Goal: Information Seeking & Learning: Learn about a topic

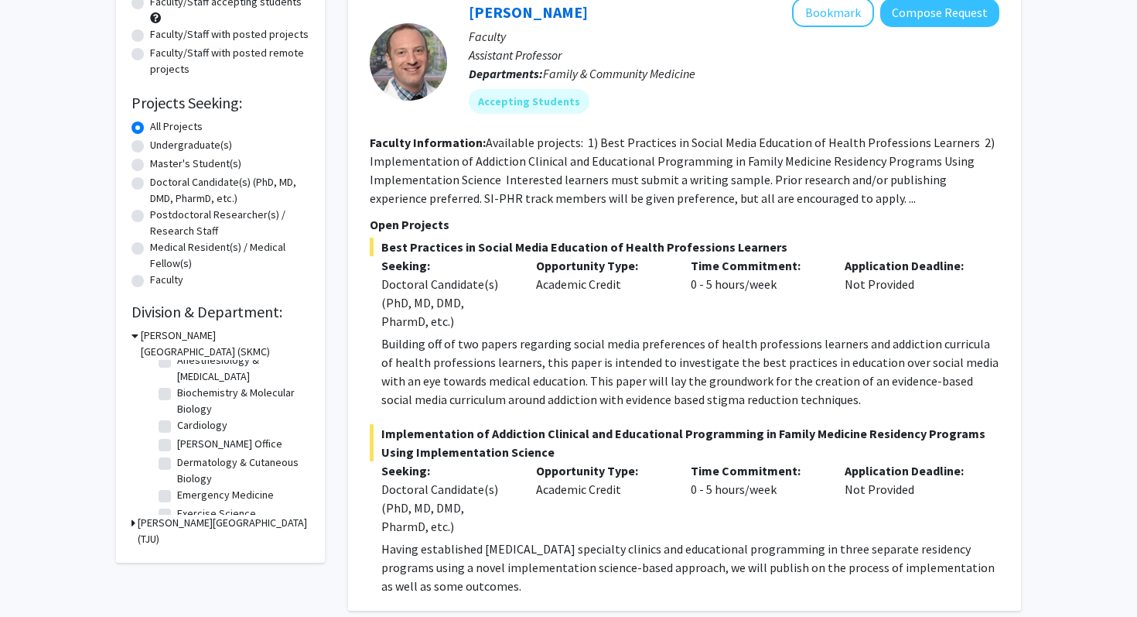
scroll to position [12, 0]
click at [177, 378] on label "Anesthesiology & [MEDICAL_DATA]" at bounding box center [241, 387] width 128 height 32
click at [177, 378] on input "Anesthesiology & [MEDICAL_DATA]" at bounding box center [182, 376] width 10 height 10
checkbox input "true"
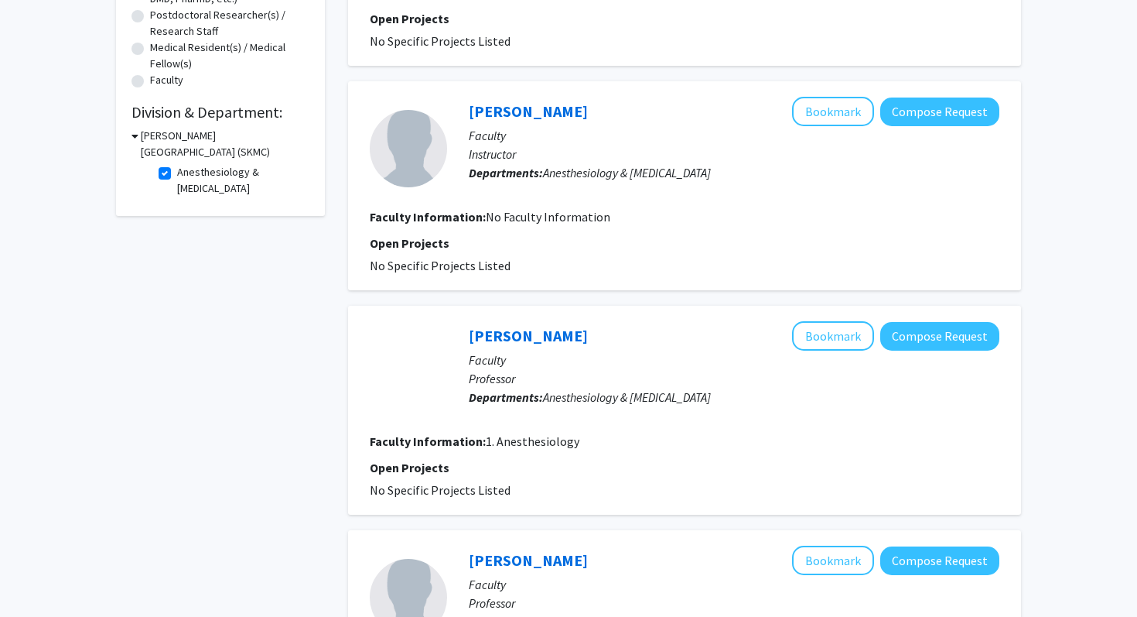
scroll to position [111, 0]
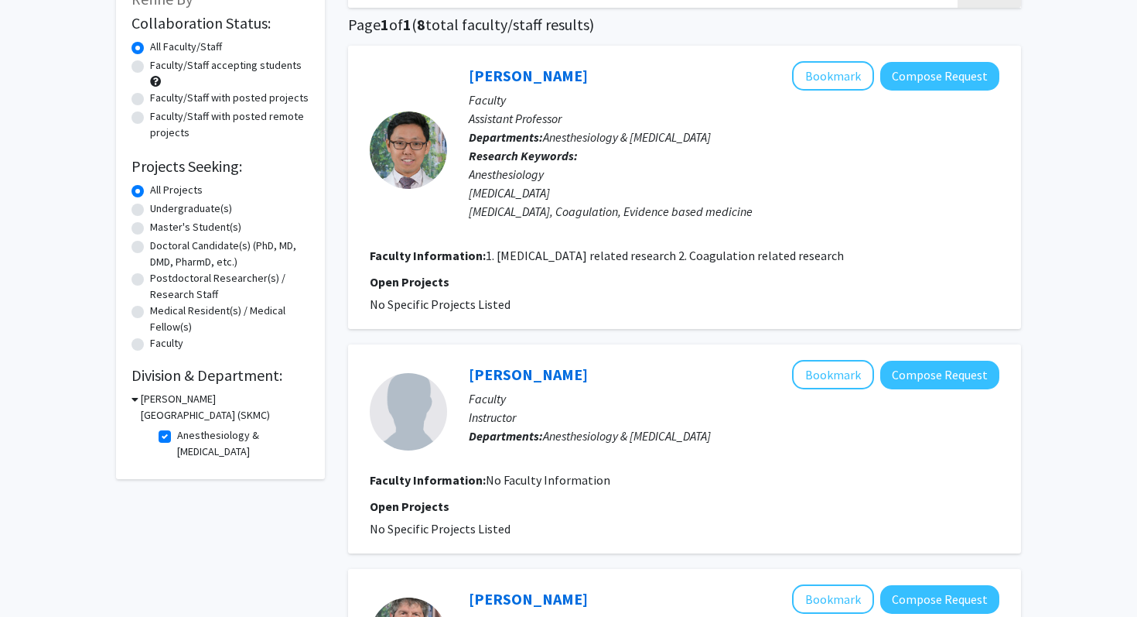
click at [177, 435] on label "Anesthesiology & [MEDICAL_DATA]" at bounding box center [241, 443] width 128 height 32
click at [177, 435] on input "Anesthesiology & [MEDICAL_DATA]" at bounding box center [182, 432] width 10 height 10
checkbox input "false"
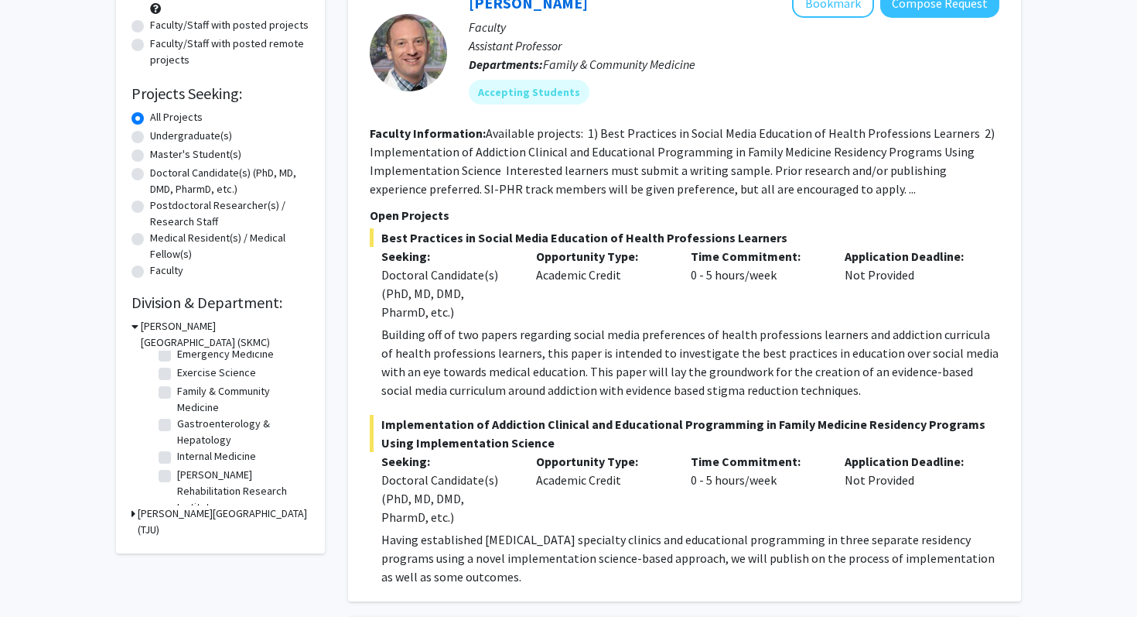
scroll to position [161, 0]
click at [177, 394] on label "Family & Community Medicine" at bounding box center [241, 400] width 128 height 32
click at [177, 394] on input "Family & Community Medicine" at bounding box center [182, 389] width 10 height 10
checkbox input "true"
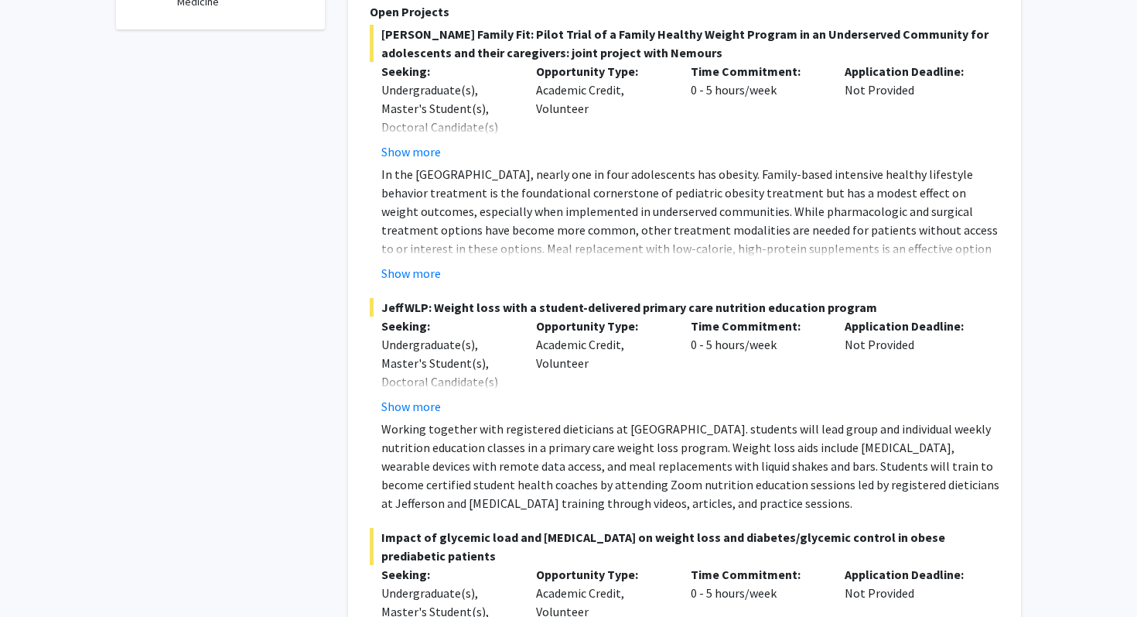
scroll to position [500, 0]
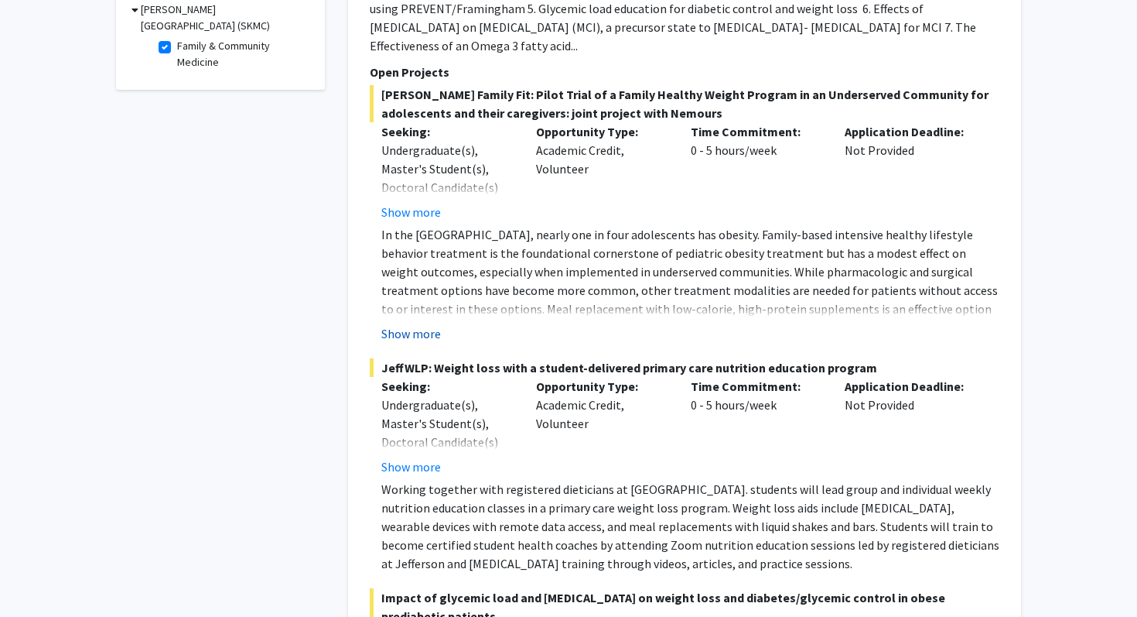
click at [422, 324] on button "Show more" at bounding box center [411, 333] width 60 height 19
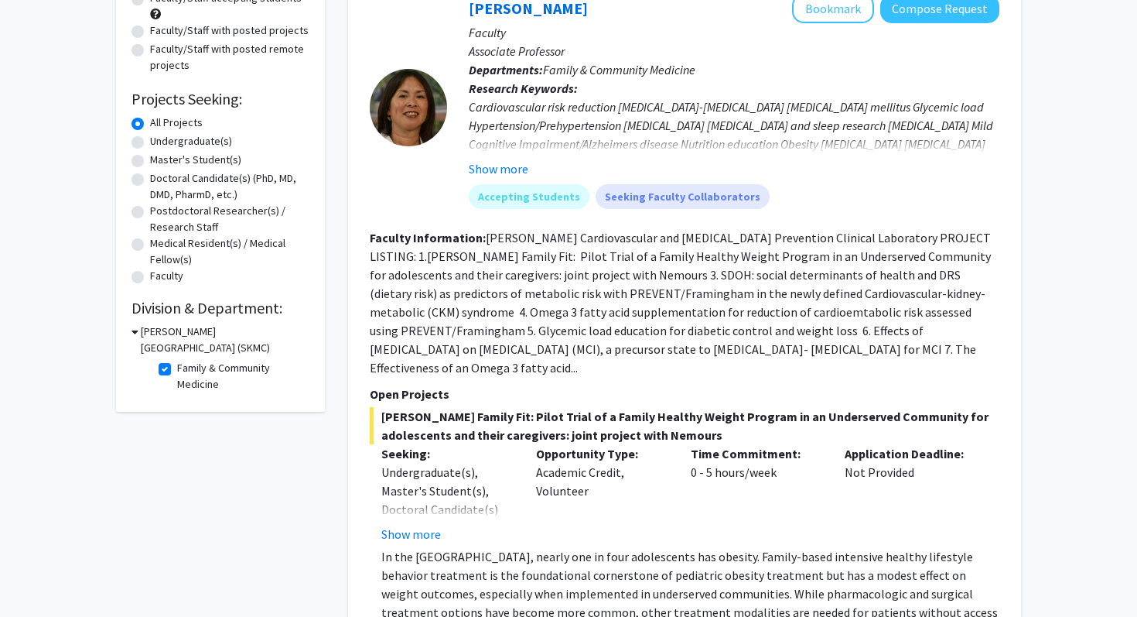
scroll to position [244, 0]
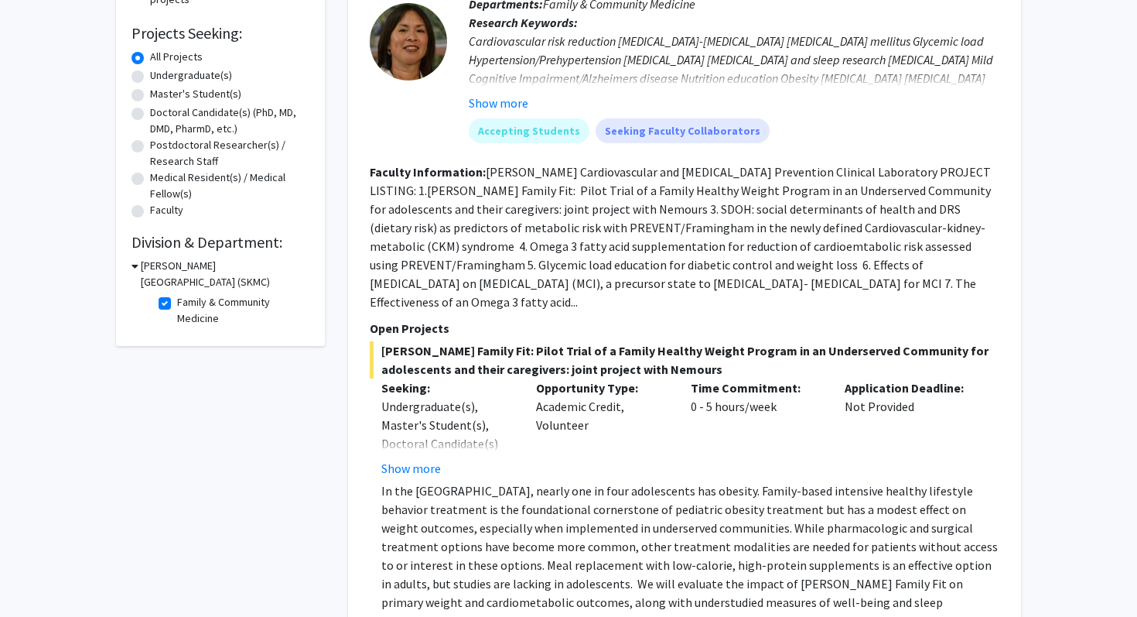
click at [177, 304] on label "Family & Community Medicine" at bounding box center [241, 310] width 128 height 32
click at [177, 304] on input "Family & Community Medicine" at bounding box center [182, 299] width 10 height 10
checkbox input "false"
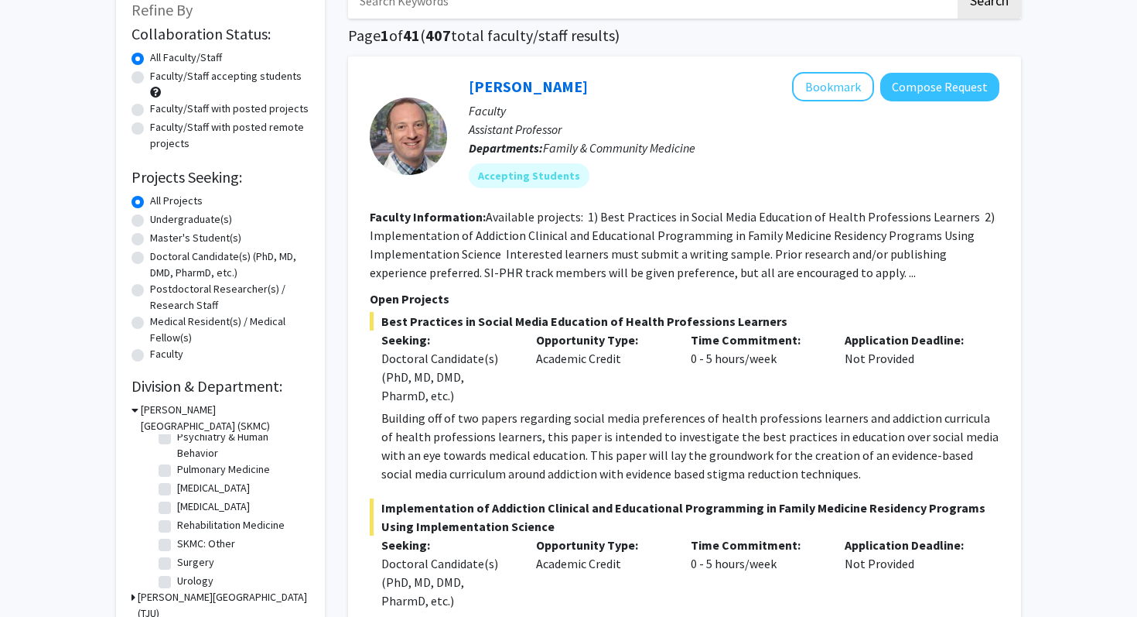
scroll to position [673, 0]
click at [177, 483] on label "[MEDICAL_DATA]" at bounding box center [213, 485] width 73 height 16
click at [177, 483] on input "[MEDICAL_DATA]" at bounding box center [182, 482] width 10 height 10
checkbox input "true"
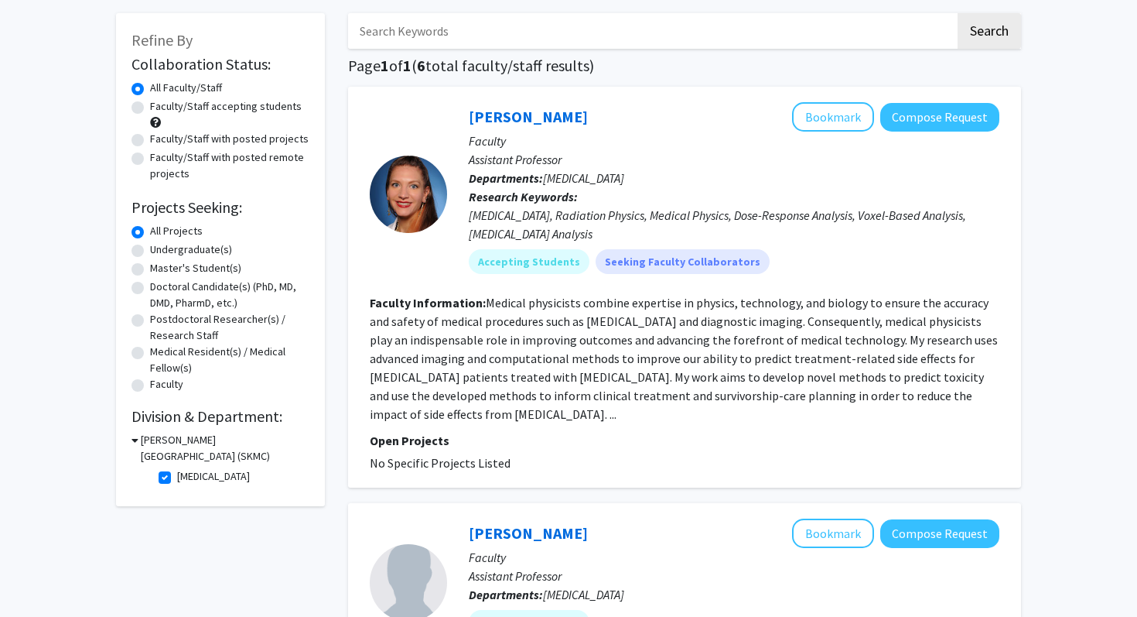
scroll to position [85, 0]
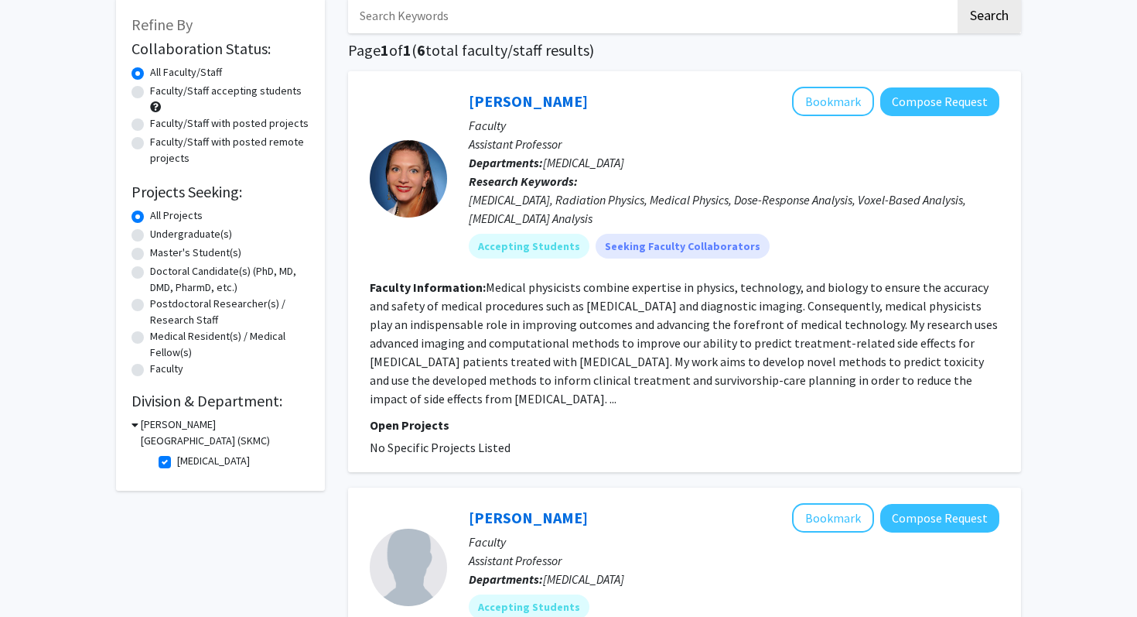
click at [177, 460] on label "[MEDICAL_DATA]" at bounding box center [213, 461] width 73 height 16
click at [177, 460] on input "[MEDICAL_DATA]" at bounding box center [182, 458] width 10 height 10
checkbox input "false"
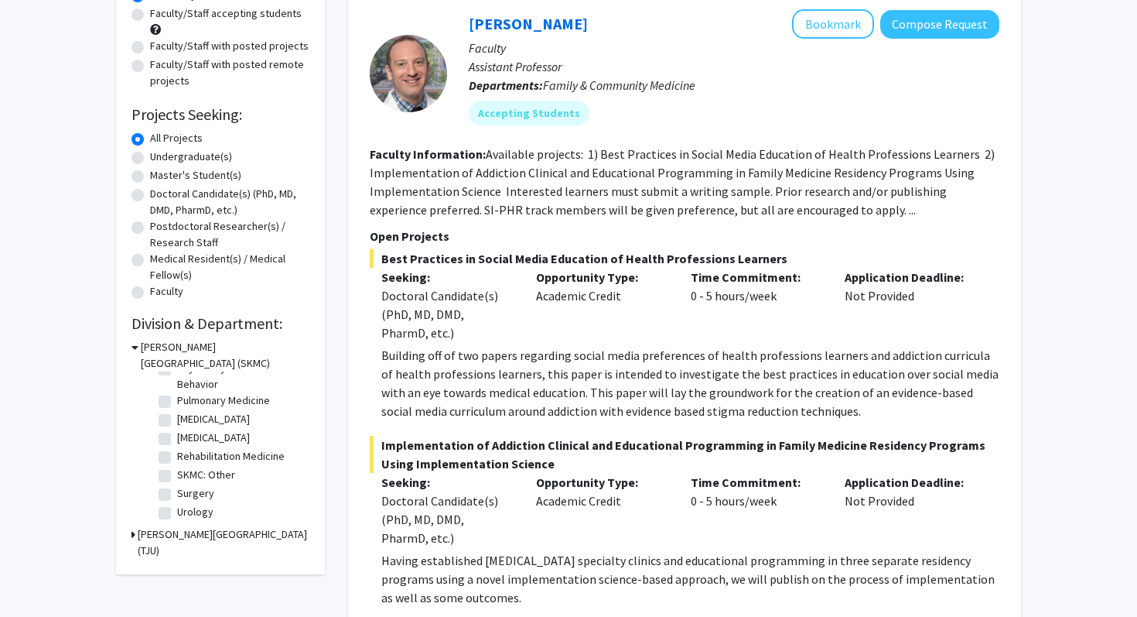
scroll to position [662, 0]
click at [177, 453] on label "[MEDICAL_DATA]" at bounding box center [213, 452] width 73 height 16
click at [177, 453] on input "[MEDICAL_DATA]" at bounding box center [182, 449] width 10 height 10
checkbox input "true"
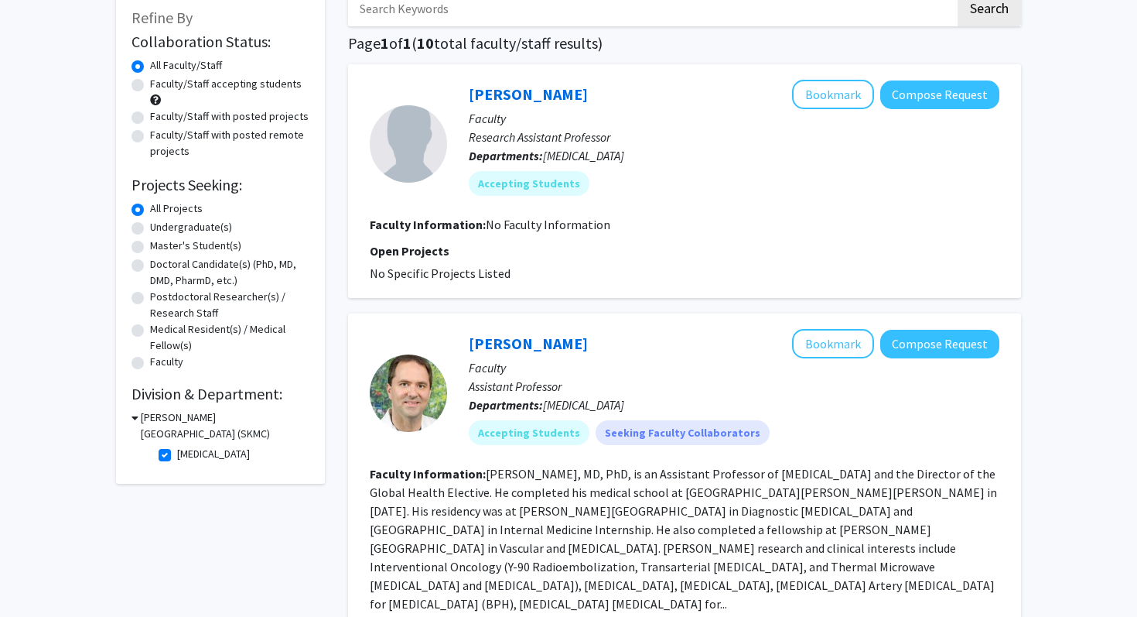
scroll to position [225, 0]
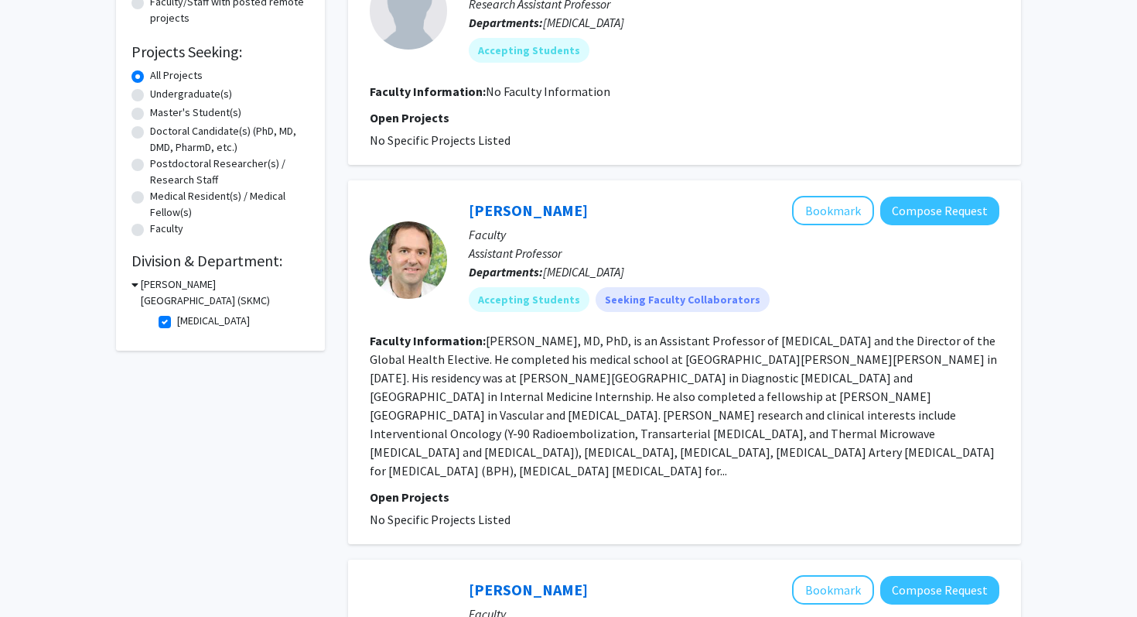
click at [177, 320] on label "[MEDICAL_DATA]" at bounding box center [213, 321] width 73 height 16
click at [177, 320] on input "[MEDICAL_DATA]" at bounding box center [182, 318] width 10 height 10
checkbox input "false"
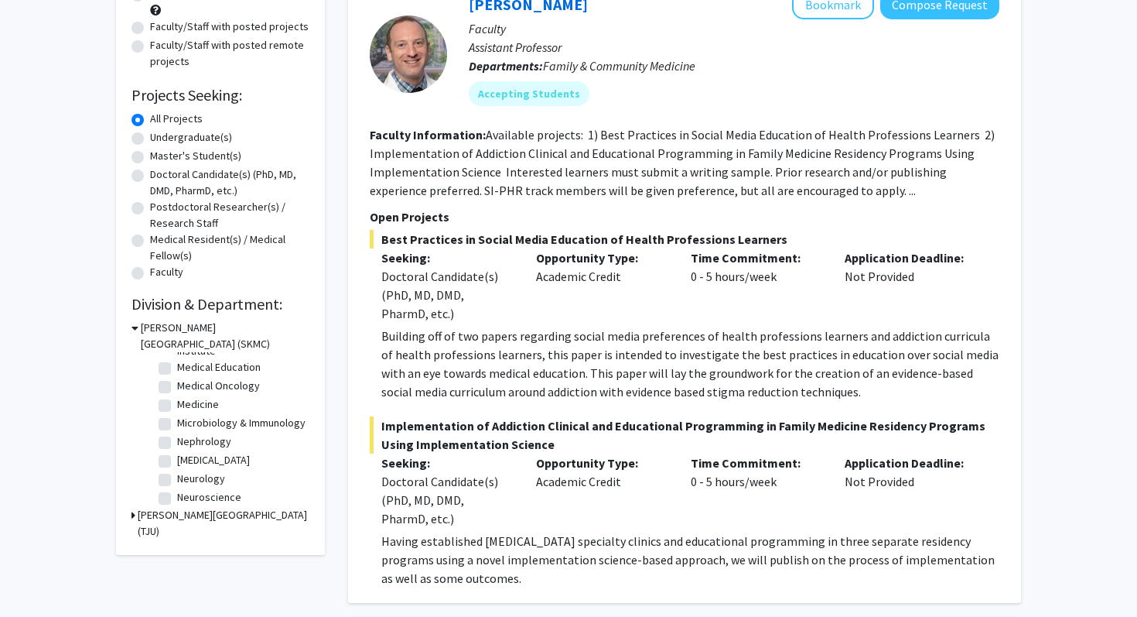
scroll to position [307, 0]
click at [177, 385] on label "Medical Education" at bounding box center [219, 379] width 84 height 16
click at [177, 381] on input "Medical Education" at bounding box center [182, 376] width 10 height 10
checkbox input "true"
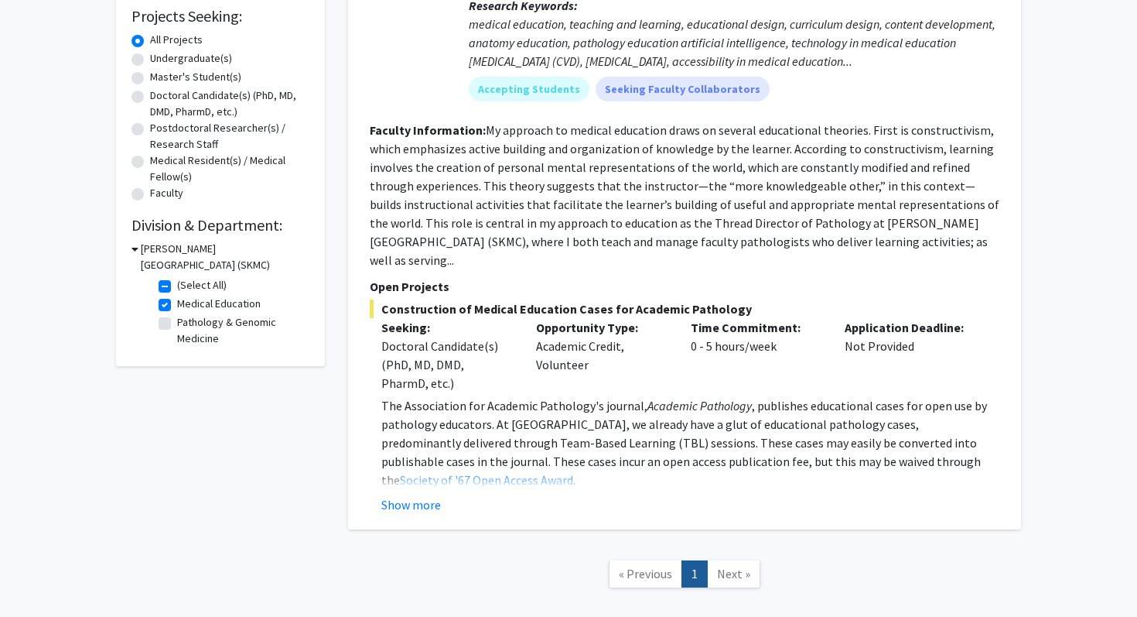
scroll to position [264, 0]
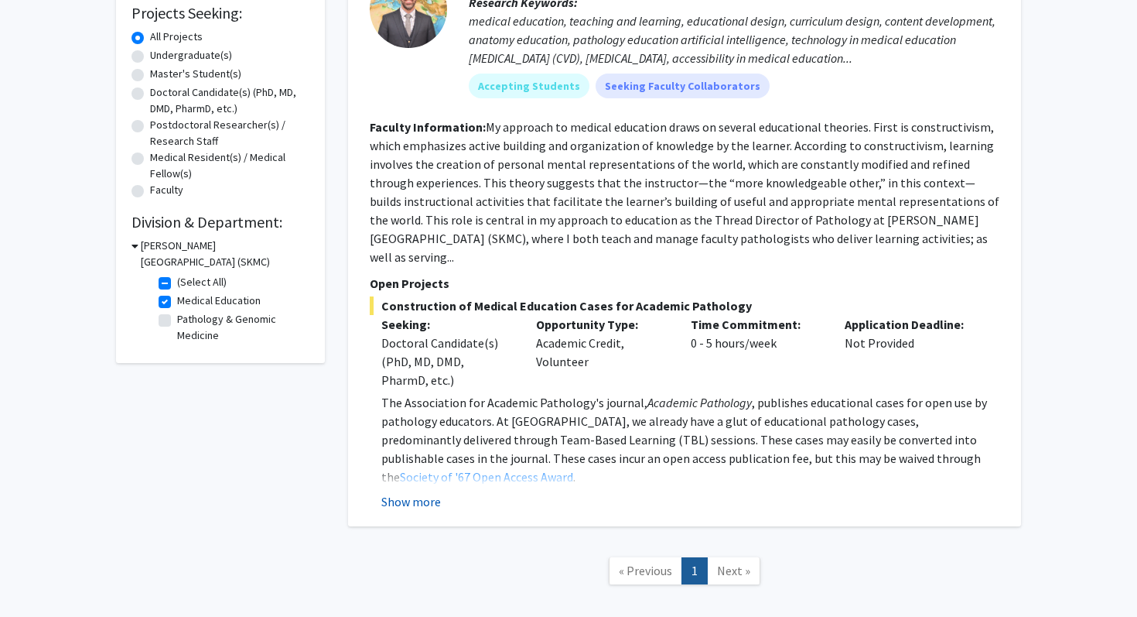
click at [411, 492] on button "Show more" at bounding box center [411, 501] width 60 height 19
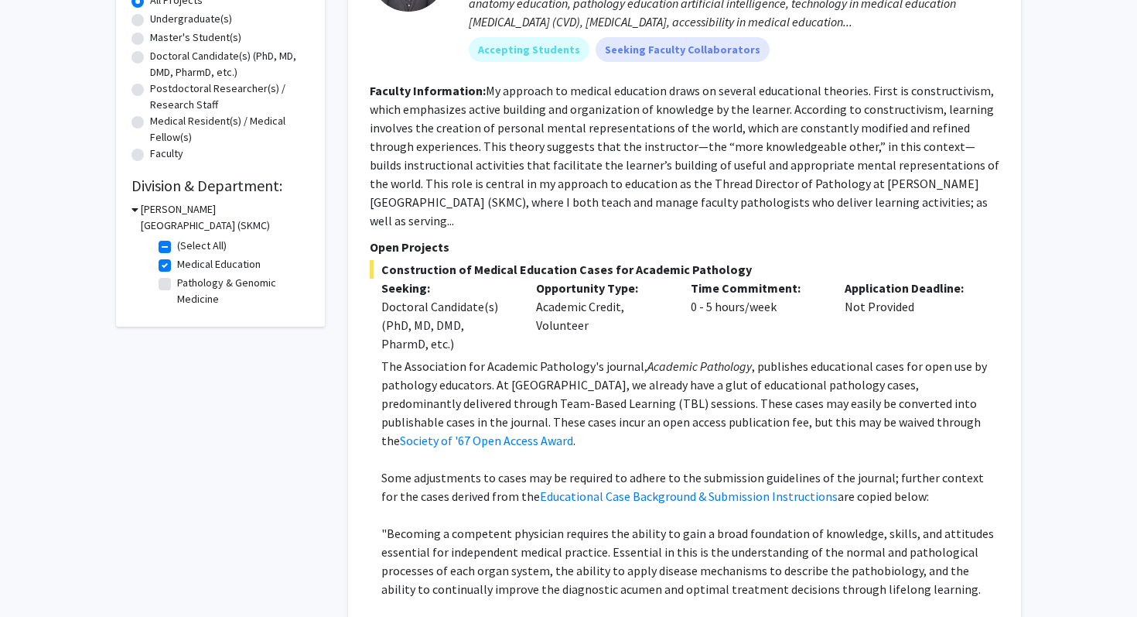
scroll to position [296, 0]
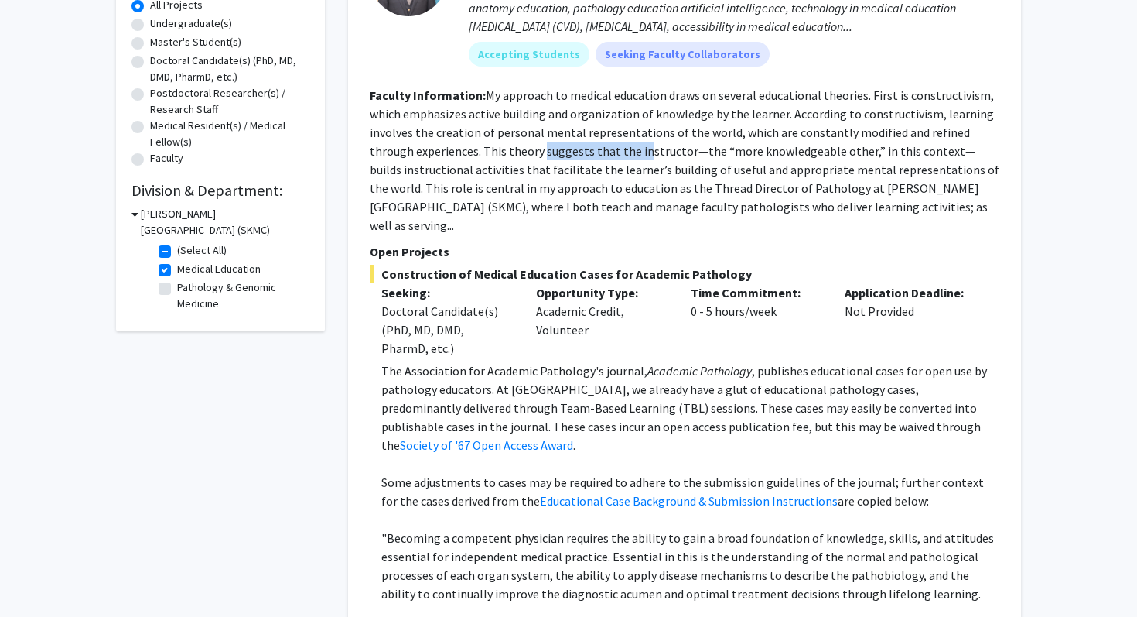
drag, startPoint x: 498, startPoint y: 149, endPoint x: 595, endPoint y: 149, distance: 97.5
click at [594, 149] on fg-read-more "My approach to medical education draws on several educational theories. First i…" at bounding box center [685, 159] width 630 height 145
click at [595, 149] on fg-read-more "My approach to medical education draws on several educational theories. First i…" at bounding box center [685, 159] width 630 height 145
drag, startPoint x: 522, startPoint y: 171, endPoint x: 696, endPoint y: 172, distance: 174.1
click at [696, 172] on fg-read-more "My approach to medical education draws on several educational theories. First i…" at bounding box center [685, 159] width 630 height 145
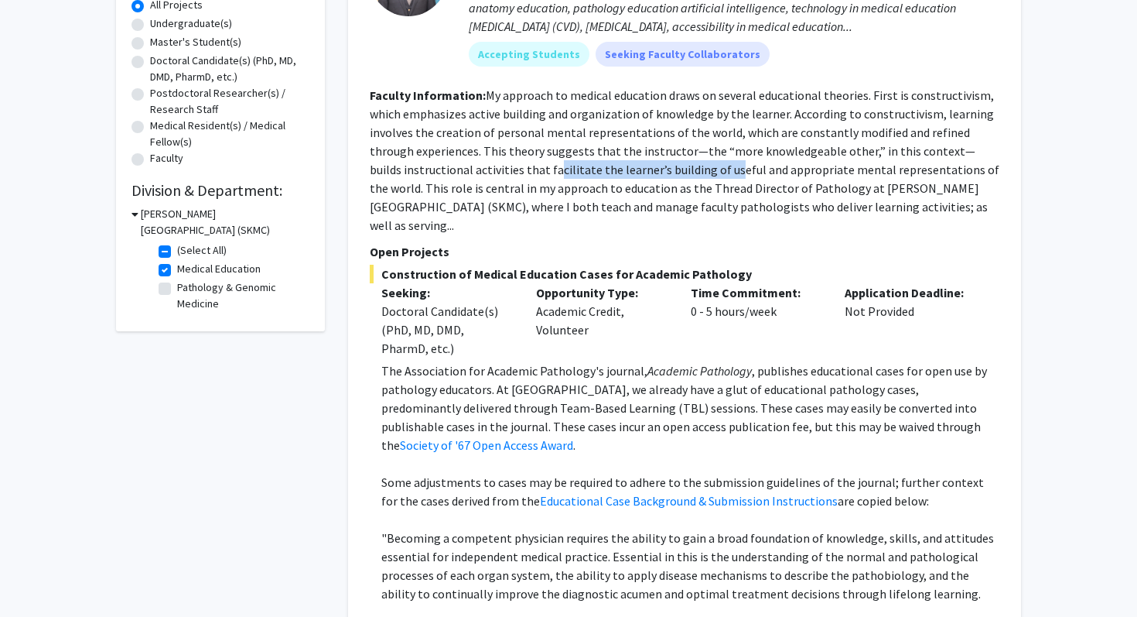
click at [696, 172] on fg-read-more "My approach to medical education draws on several educational theories. First i…" at bounding box center [685, 159] width 630 height 145
drag, startPoint x: 566, startPoint y: 190, endPoint x: 720, endPoint y: 197, distance: 154.1
click at [720, 197] on section "Faculty Information: My approach to medical education draws on several educatio…" at bounding box center [685, 160] width 630 height 149
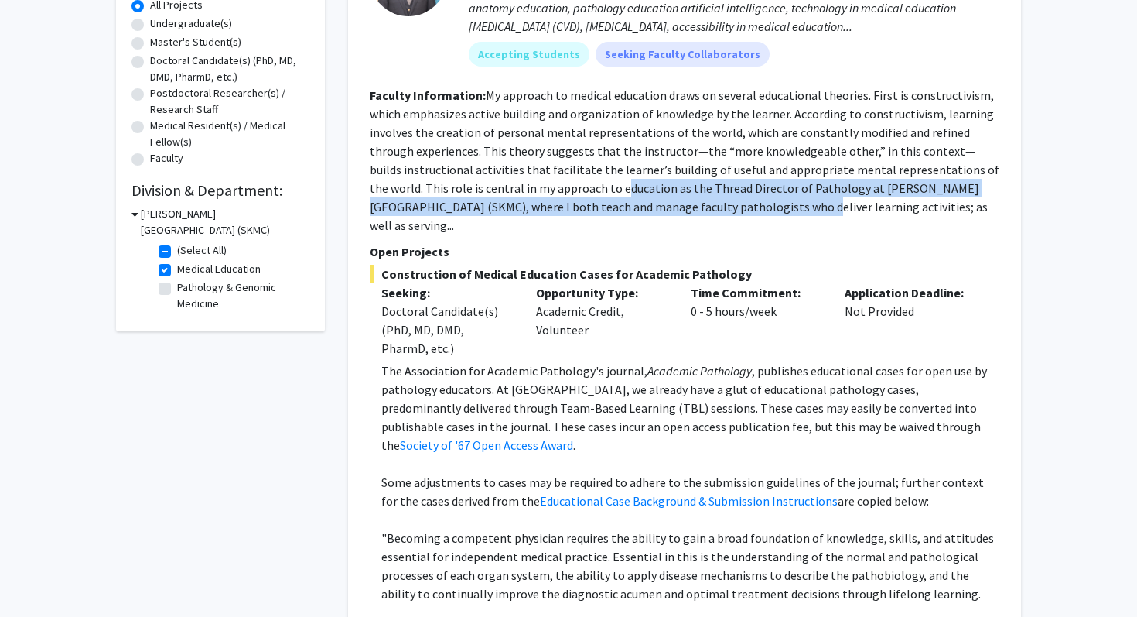
click at [720, 197] on section "Faculty Information: My approach to medical education draws on several educatio…" at bounding box center [685, 160] width 630 height 149
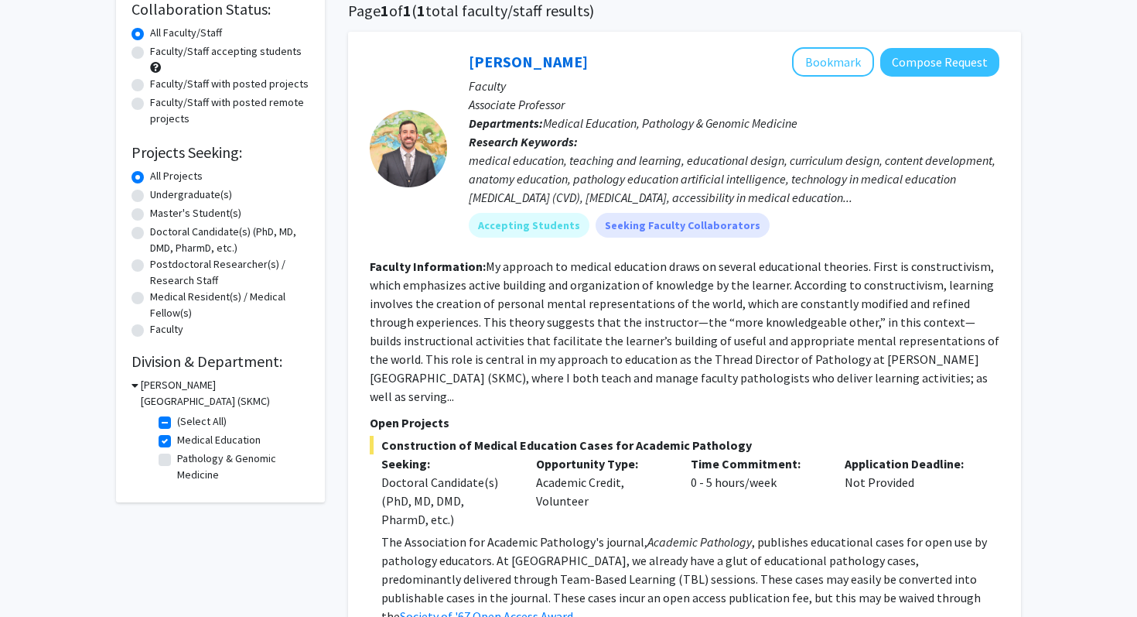
scroll to position [124, 0]
click at [529, 231] on mat-chip "Accepting Students" at bounding box center [529, 226] width 121 height 25
